Goal: Transaction & Acquisition: Purchase product/service

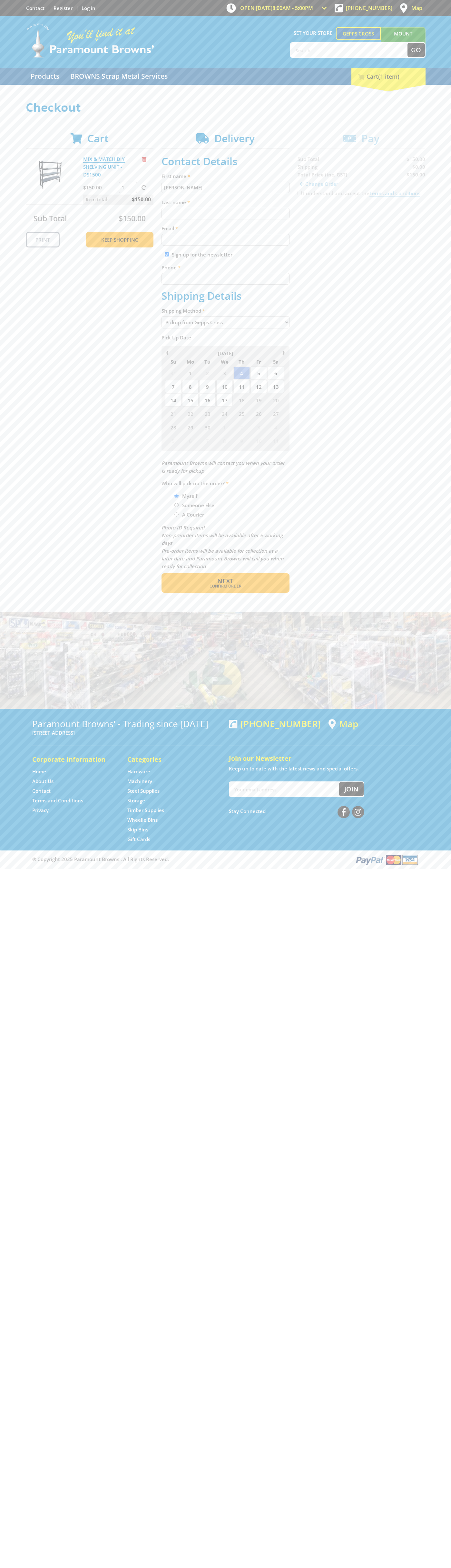
type input "[PERSON_NAME]"
type input "[EMAIL_ADDRESS][DOMAIN_NAME]"
type input "0293744000"
click at [225, 581] on span "Next" at bounding box center [225, 581] width 16 height 9
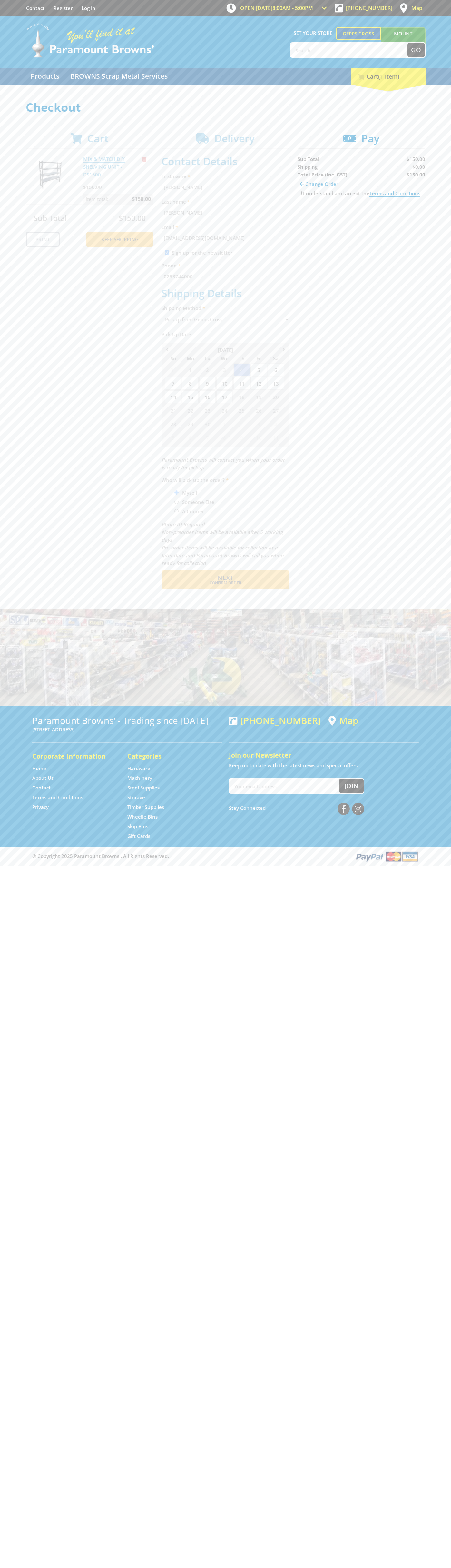
click at [300, 193] on input "I understand and accept the Terms and Conditions" at bounding box center [300, 193] width 4 height 4
checkbox input "true"
click at [317, 214] on span "Credit Card" at bounding box center [311, 213] width 28 height 7
click at [362, 214] on img at bounding box center [357, 213] width 14 height 8
type input "[CREDIT_CARD_NUMBER]"
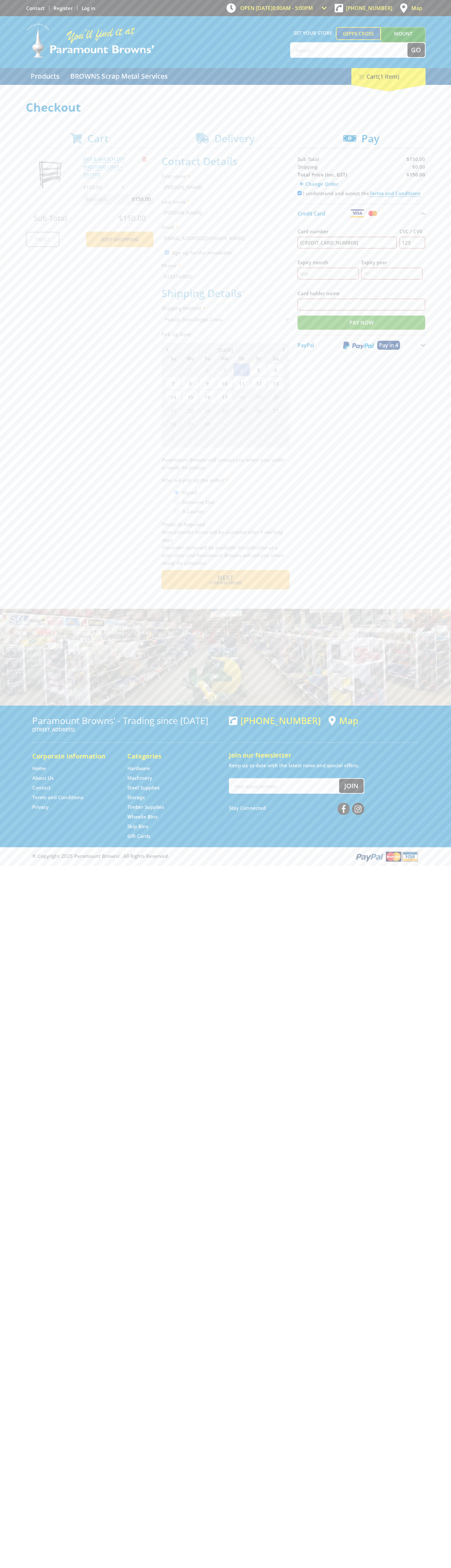
type input "123"
type input "[PERSON_NAME]"
